Goal: Task Accomplishment & Management: Manage account settings

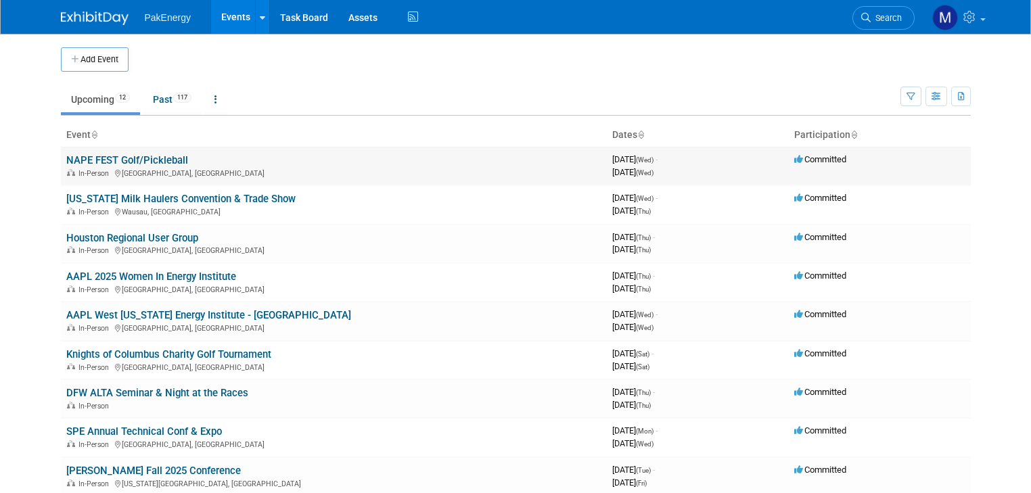
click at [146, 155] on link "NAPE FEST Golf/Pickleball" at bounding box center [127, 160] width 122 height 12
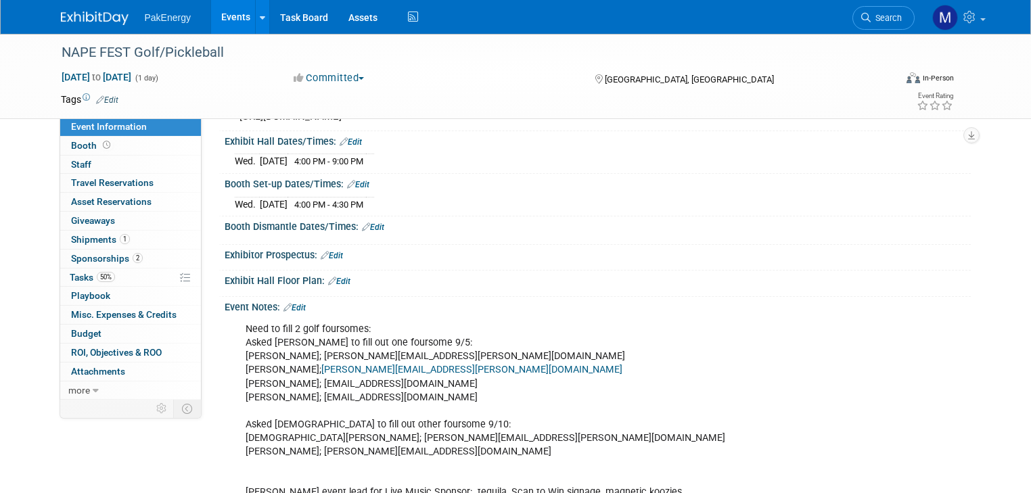
scroll to position [243, 0]
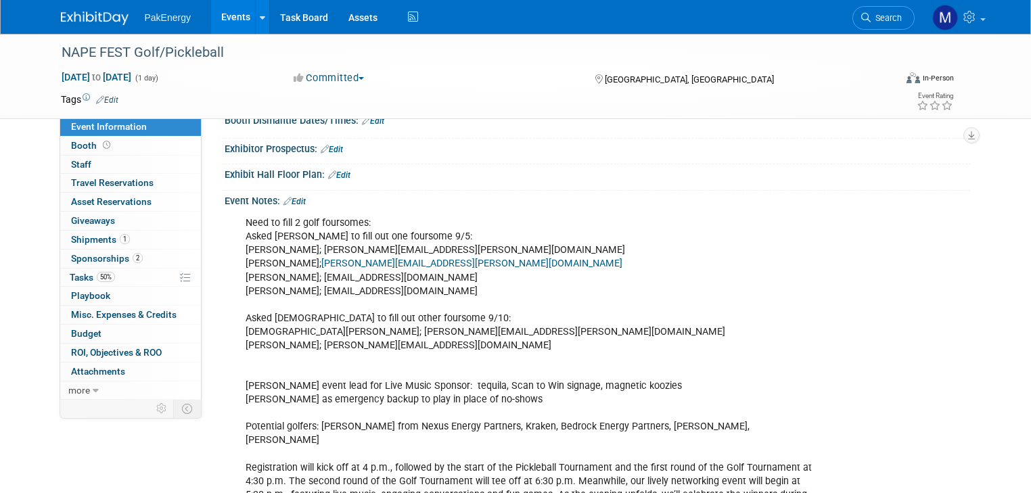
click at [289, 205] on link "Edit" at bounding box center [294, 201] width 22 height 9
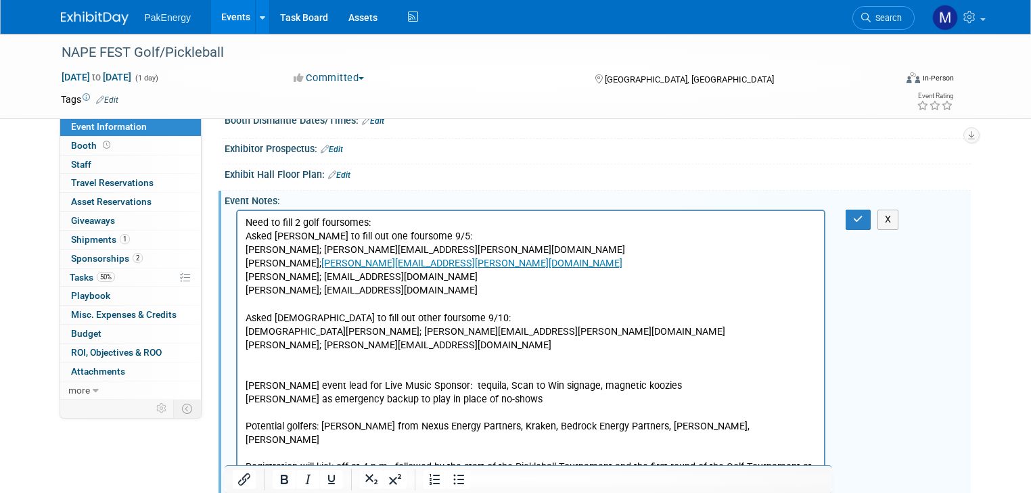
scroll to position [0, 0]
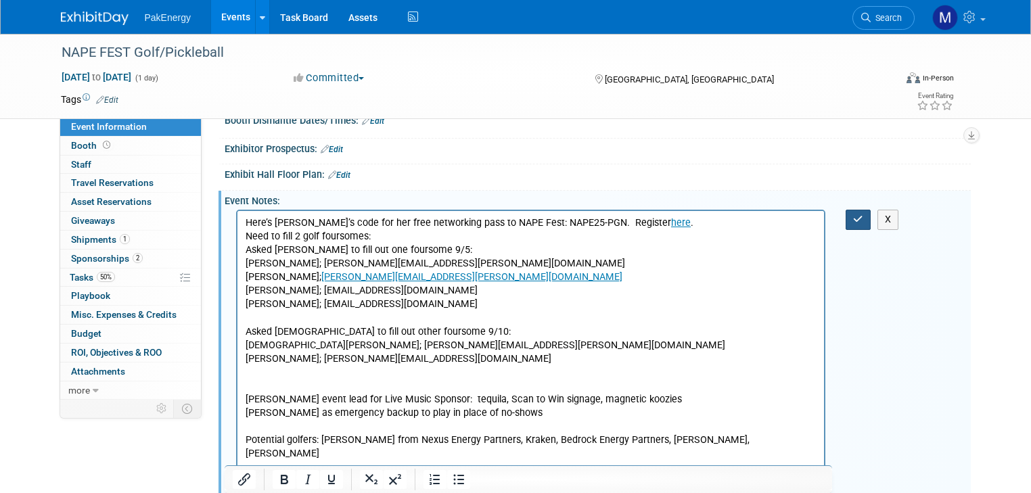
click at [863, 222] on icon "button" at bounding box center [858, 218] width 10 height 9
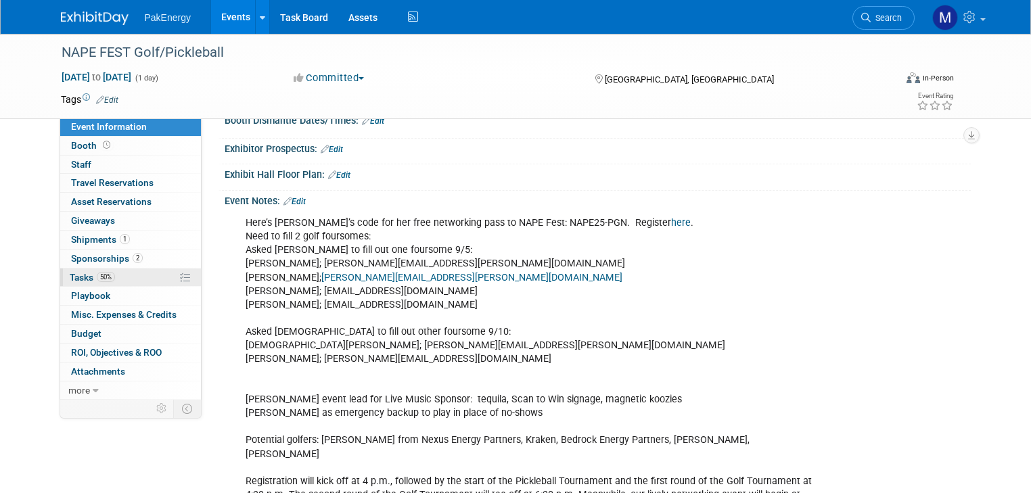
click at [70, 274] on span "Tasks 50%" at bounding box center [92, 277] width 45 height 11
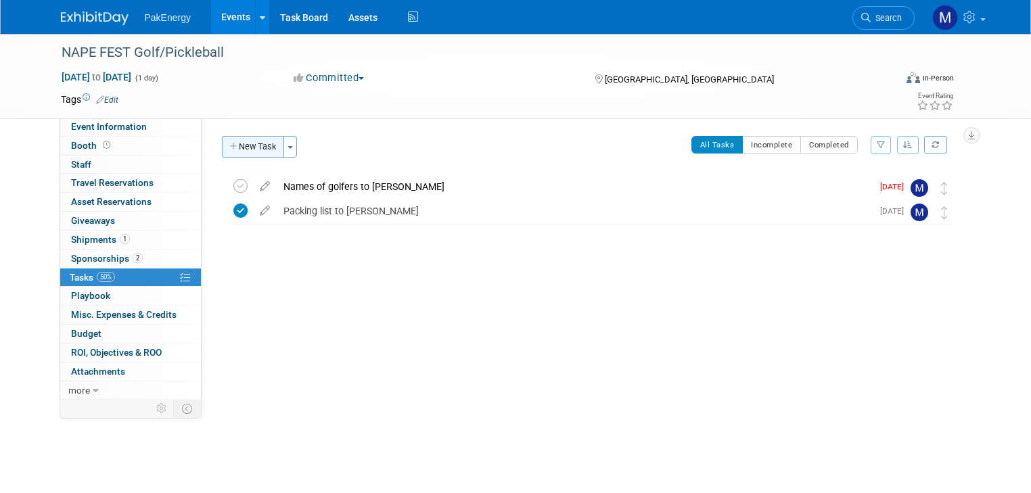
click at [254, 143] on button "New Task" at bounding box center [253, 147] width 62 height 22
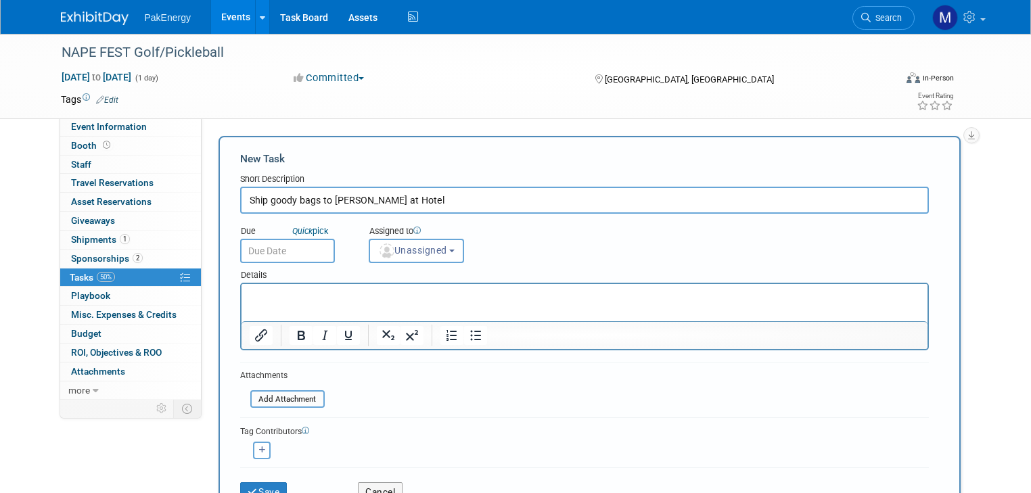
type input "Ship goody bags to Robert at Hotel"
click at [279, 245] on input "text" at bounding box center [287, 251] width 95 height 24
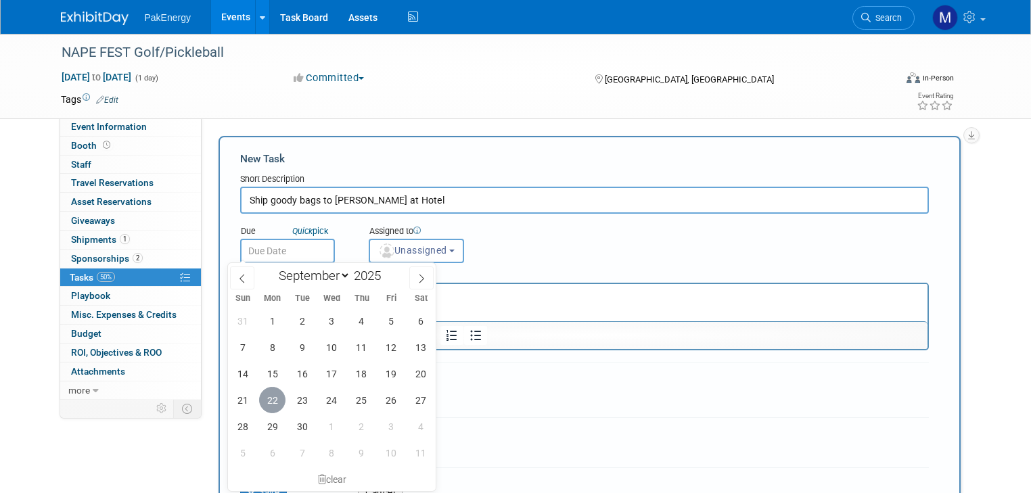
click at [270, 398] on span "22" at bounding box center [272, 400] width 26 height 26
type input "Sep 22, 2025"
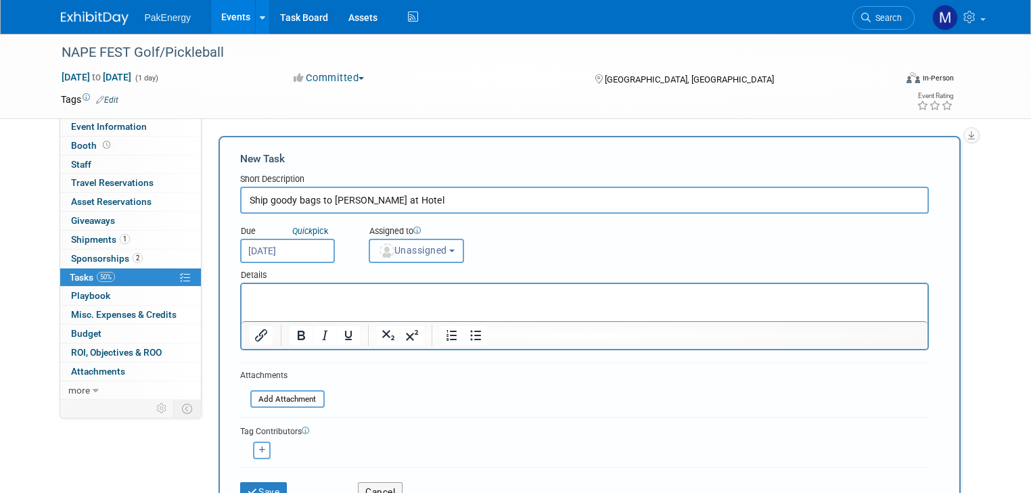
click at [441, 246] on button "Unassigned" at bounding box center [417, 251] width 96 height 24
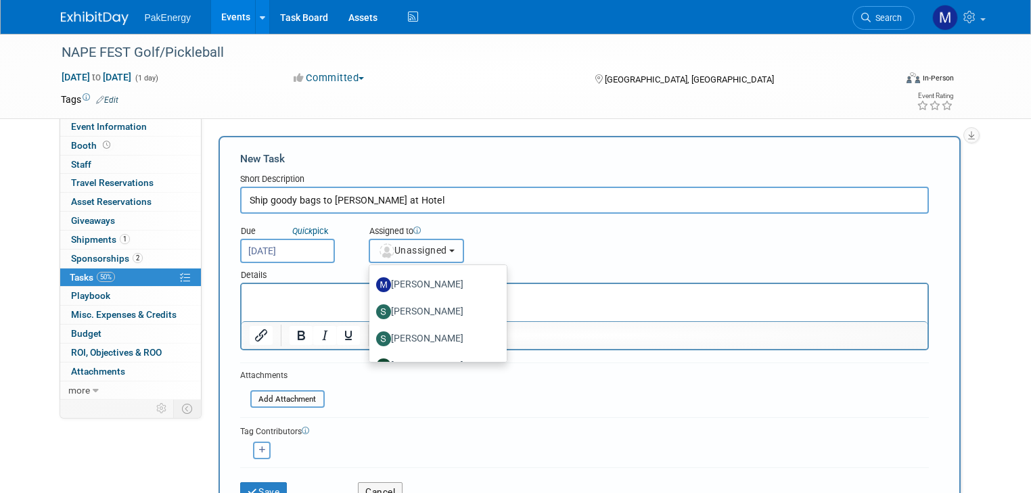
scroll to position [109, 0]
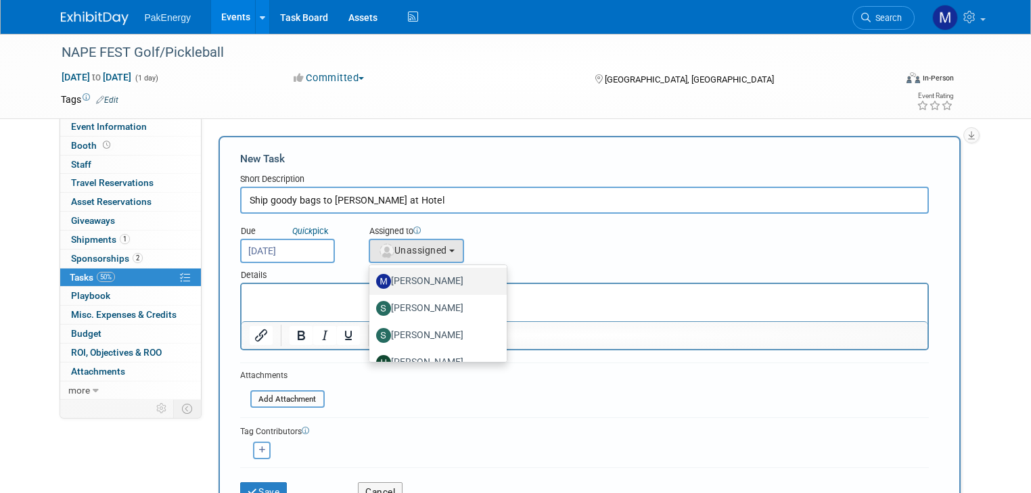
click at [421, 273] on label "Michael Hagenbrock" at bounding box center [434, 281] width 117 height 22
click at [371, 275] on input "Michael Hagenbrock" at bounding box center [366, 279] width 9 height 9
select select "1cd77a8e-5781-44ea-8739-27c32d865650"
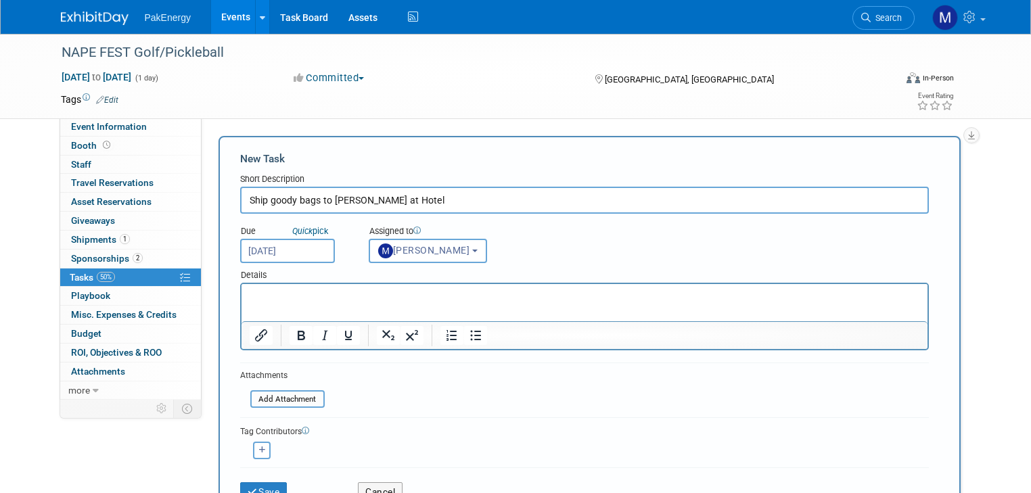
click at [350, 293] on p "Rich Text Area. Press ALT-0 for help." at bounding box center [584, 296] width 670 height 14
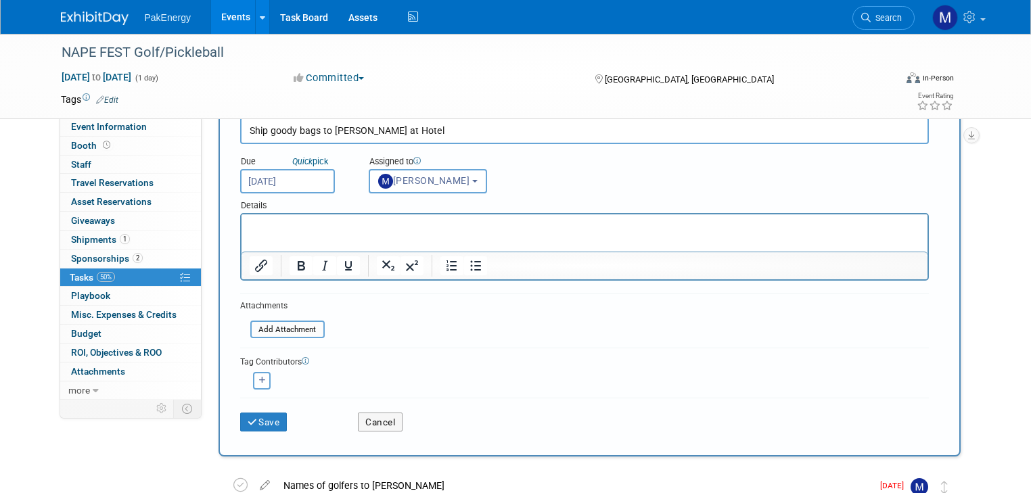
scroll to position [70, 0]
click at [262, 412] on button "Save" at bounding box center [263, 421] width 47 height 19
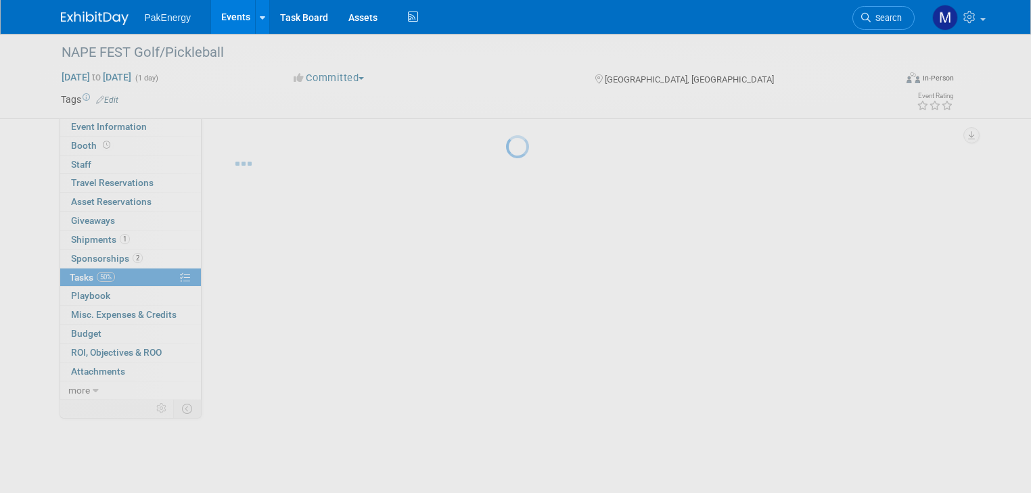
scroll to position [0, 0]
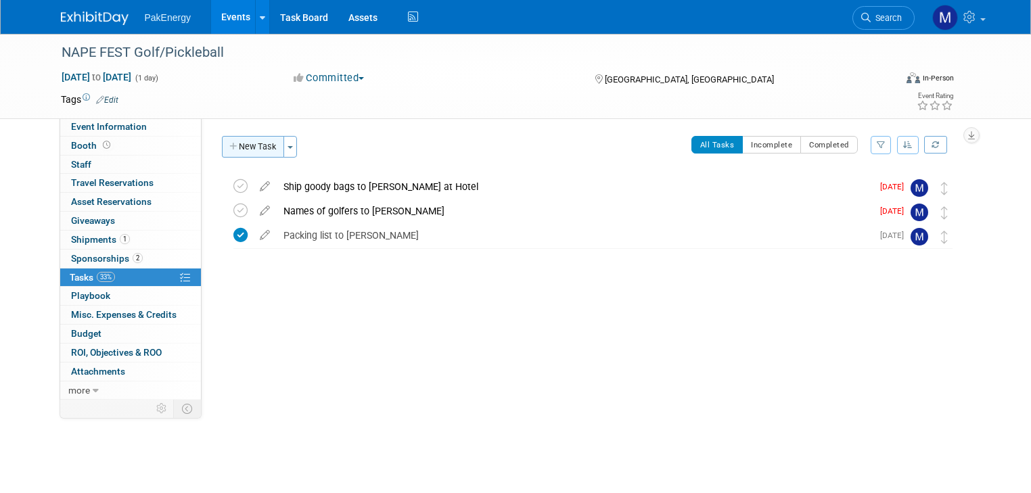
click at [243, 140] on button "New Task" at bounding box center [253, 147] width 62 height 22
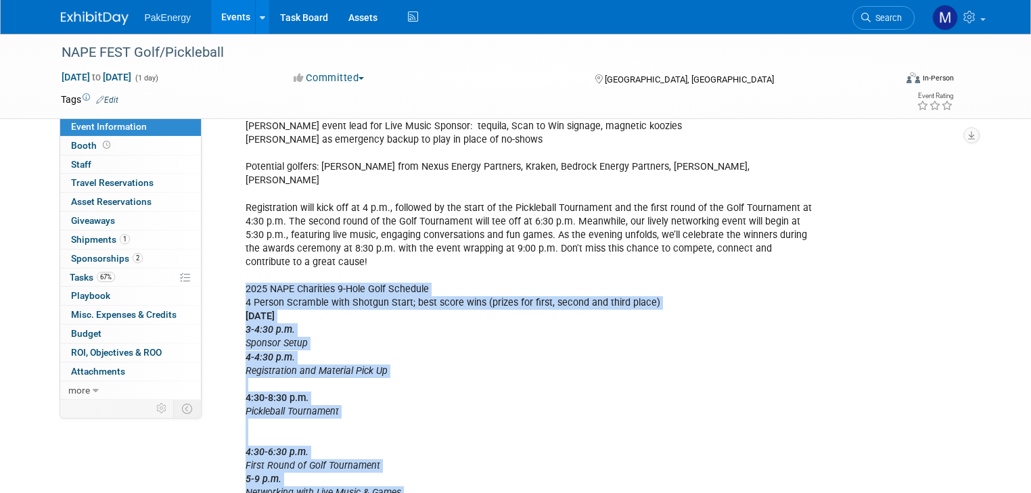
scroll to position [509, 0]
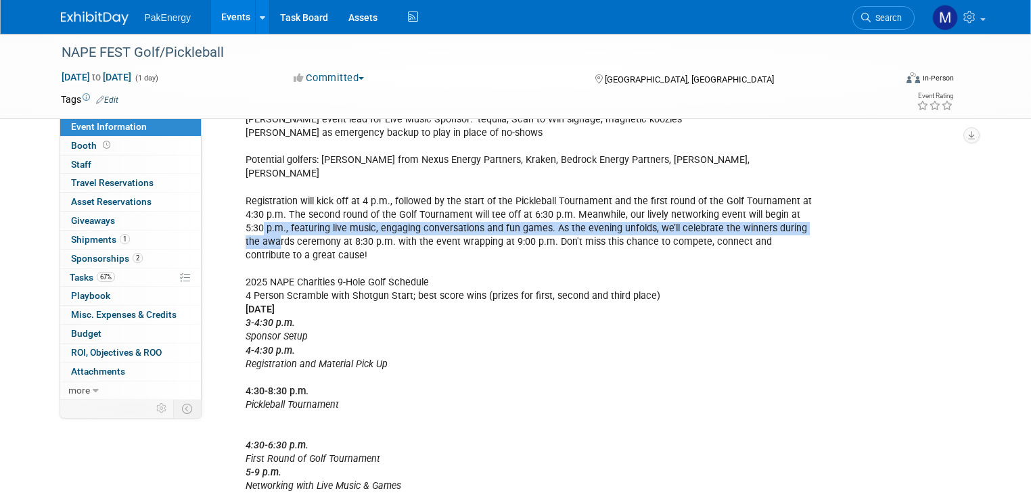
click at [778, 216] on div "Need to fill 2 golf foursomes: Asked [PERSON_NAME] to fill out one foursome 9/5…" at bounding box center [531, 255] width 590 height 625
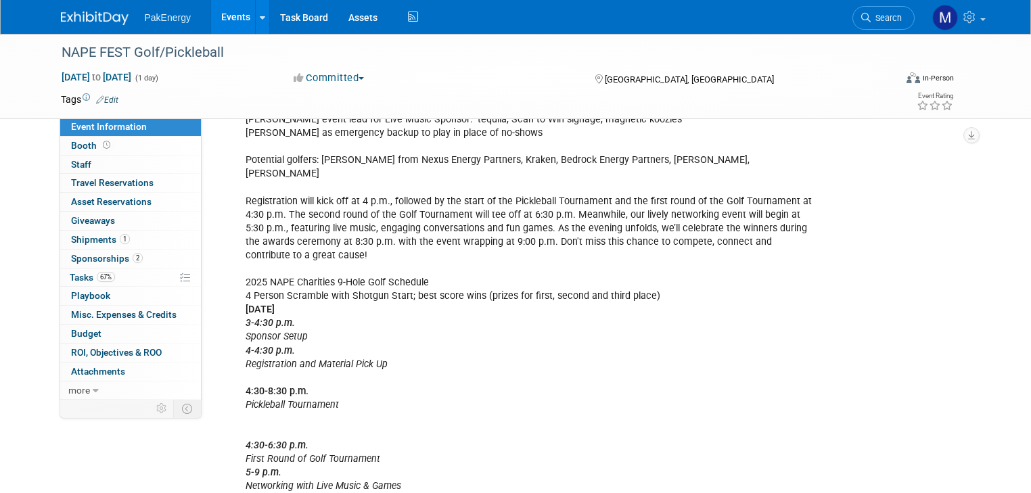
click at [805, 284] on div "Need to fill 2 golf foursomes: Asked Robert to fill out one foursome 9/5: Rober…" at bounding box center [531, 255] width 590 height 625
